Goal: Check status: Check status

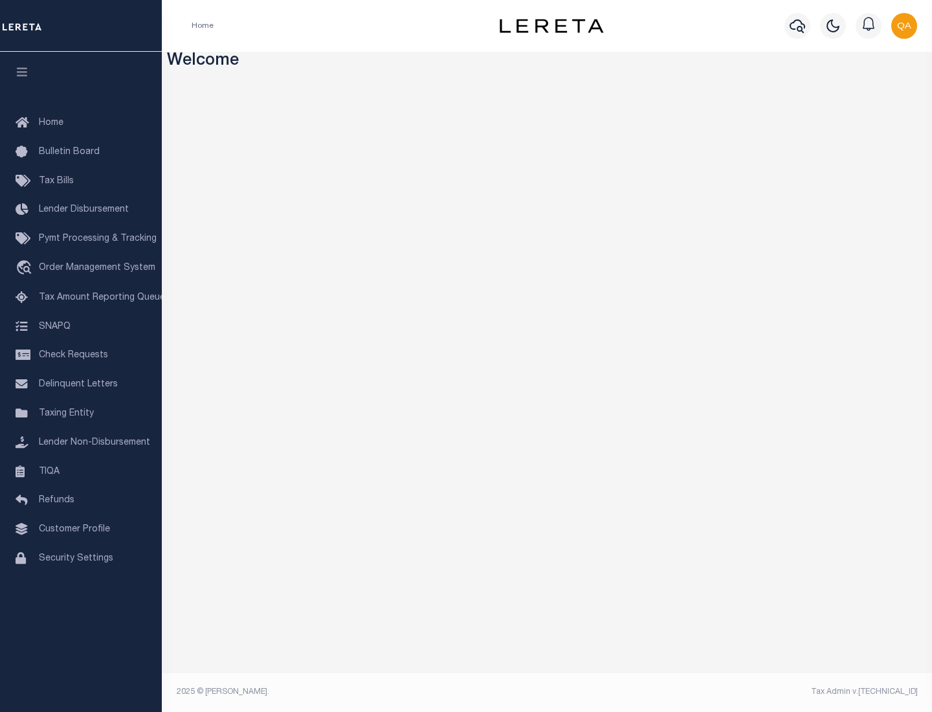
click at [81, 355] on span "Check Requests" at bounding box center [73, 355] width 69 height 9
select select "50"
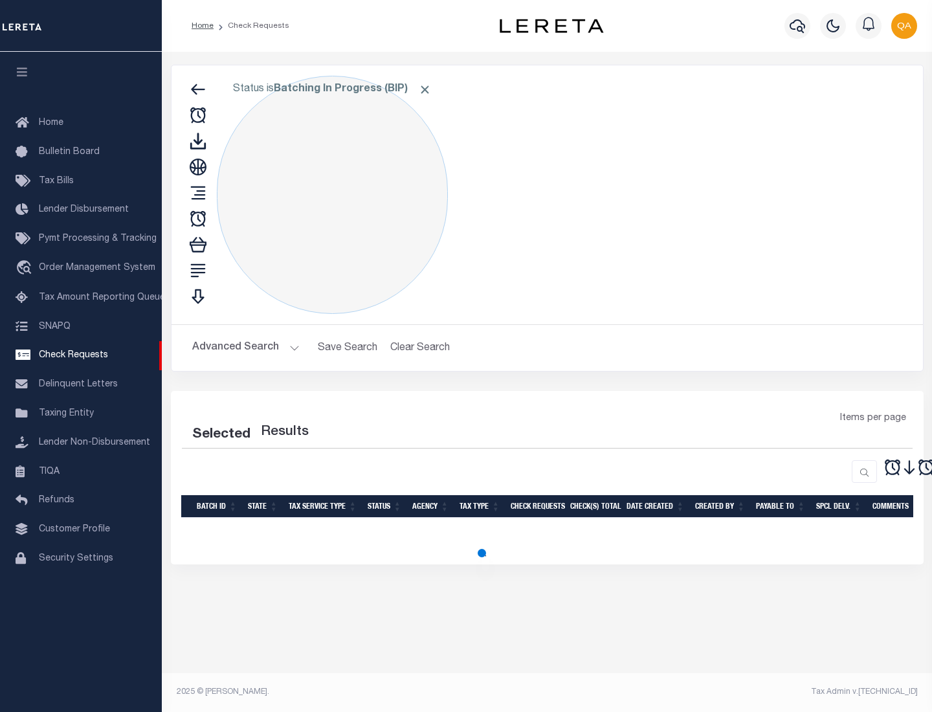
select select "50"
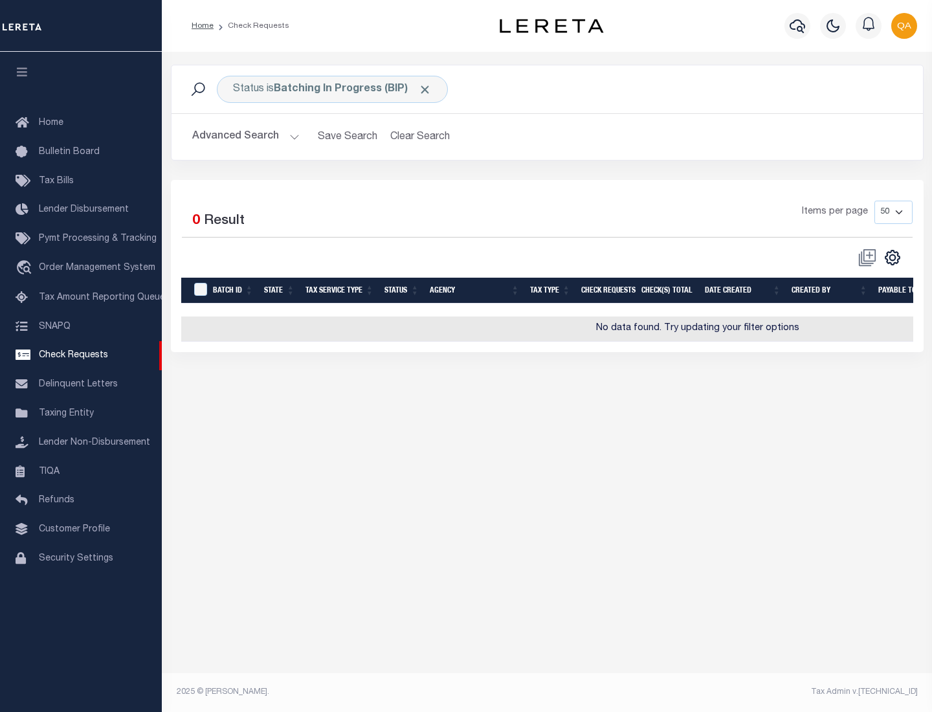
click at [425, 89] on span "Click to Remove" at bounding box center [425, 90] width 14 height 14
